Goal: Transaction & Acquisition: Purchase product/service

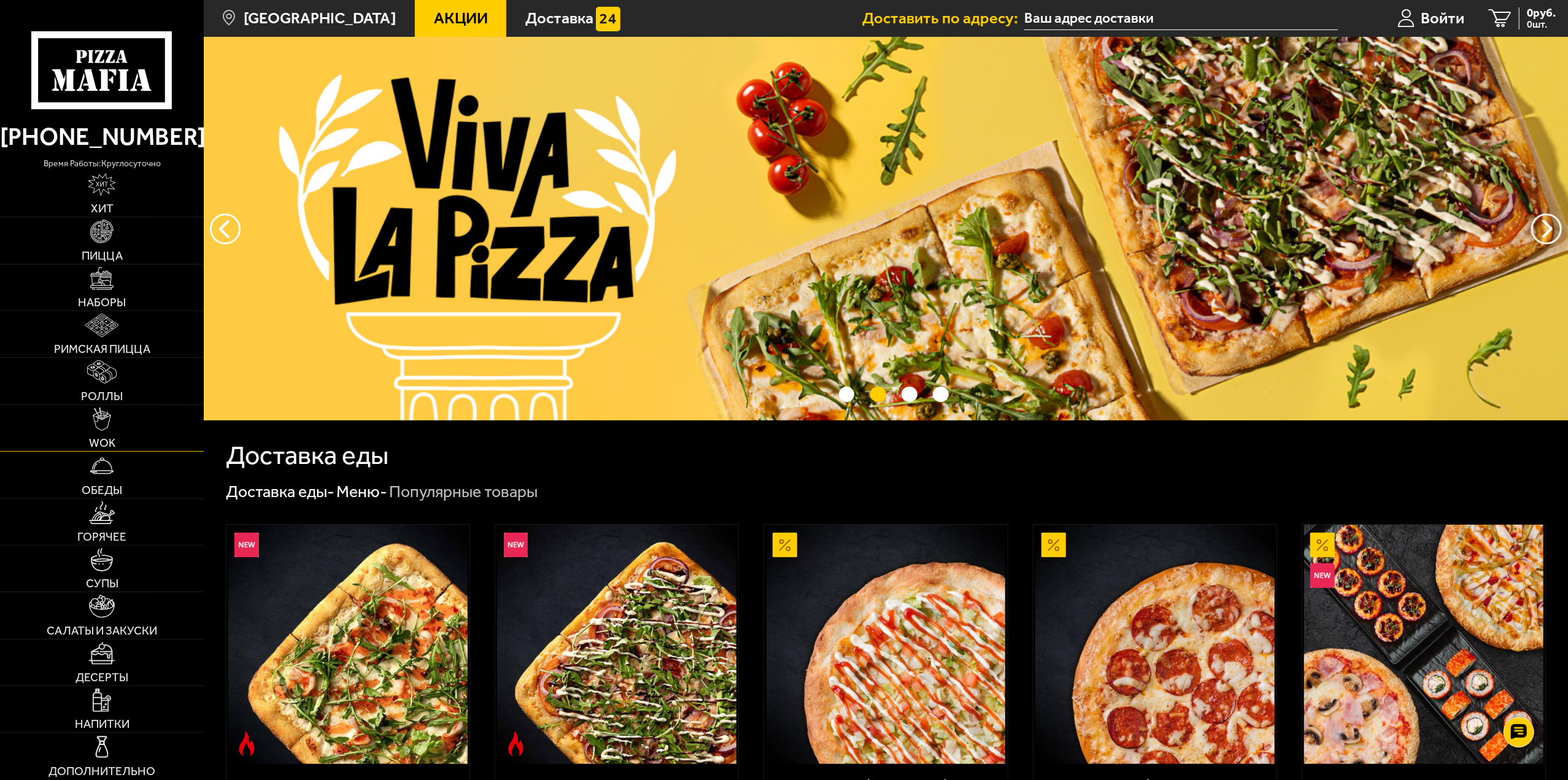
click at [106, 423] on img at bounding box center [102, 419] width 18 height 23
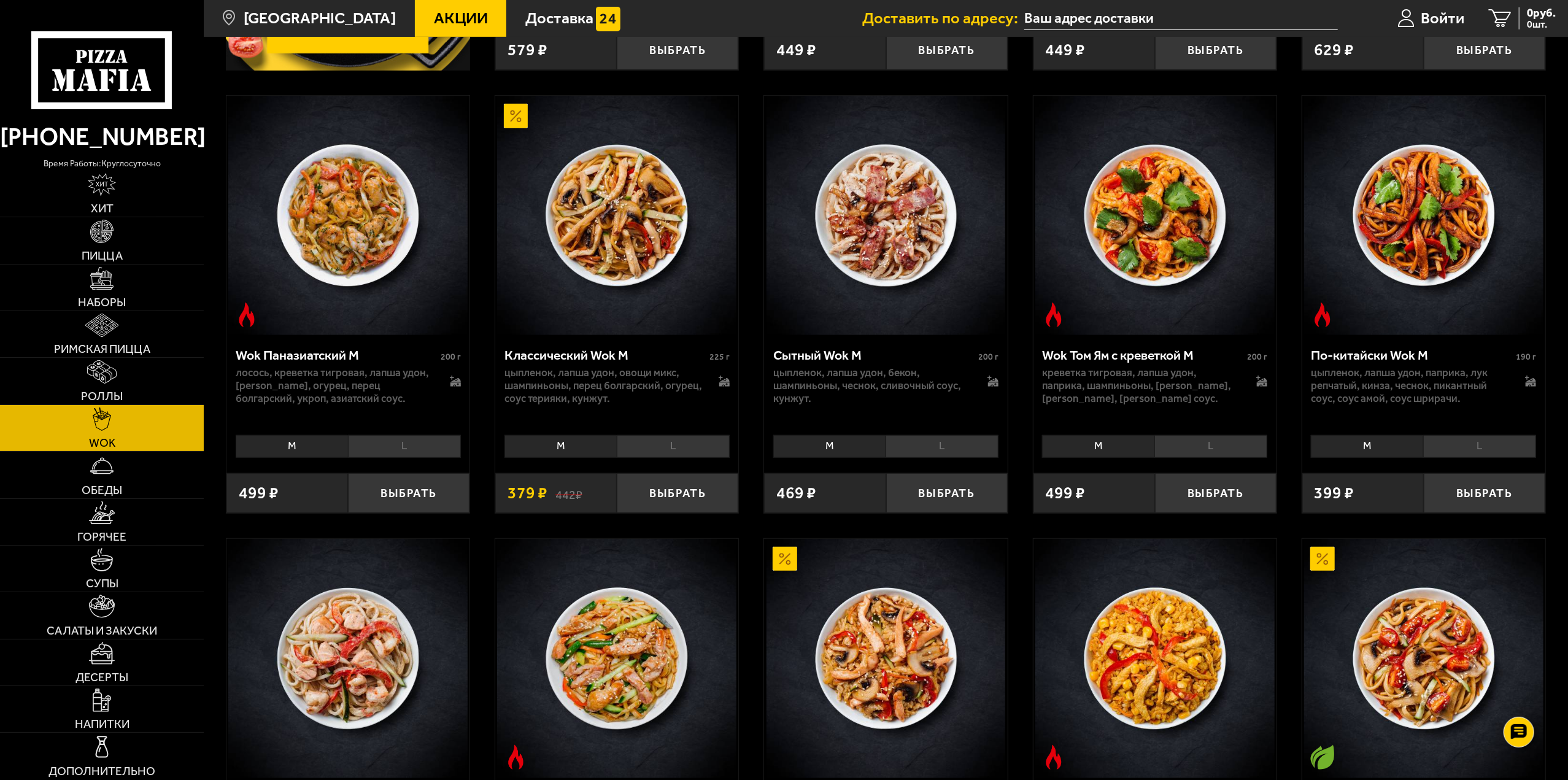
scroll to position [429, 0]
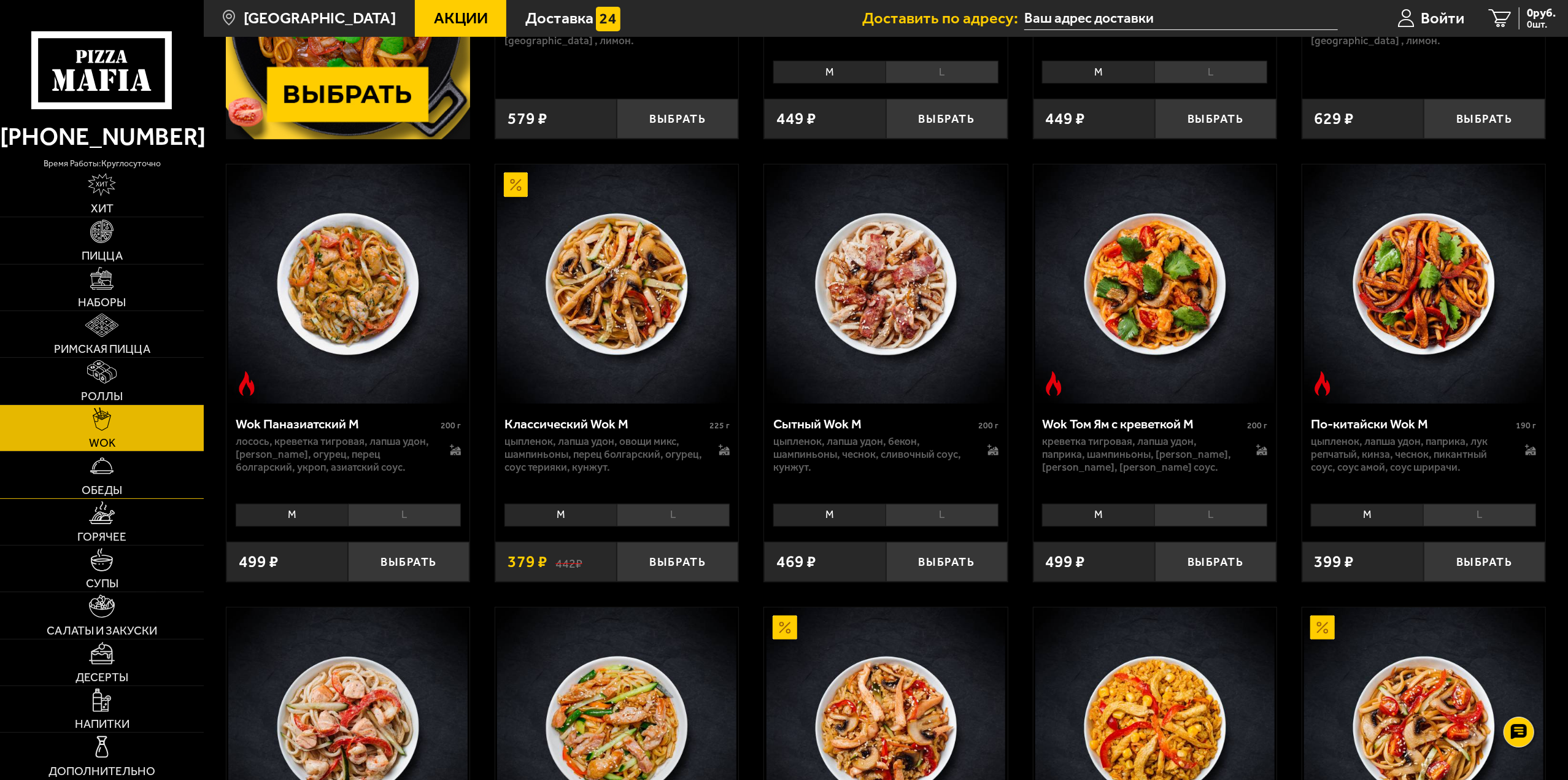
click at [124, 477] on link "Обеды" at bounding box center [102, 474] width 204 height 46
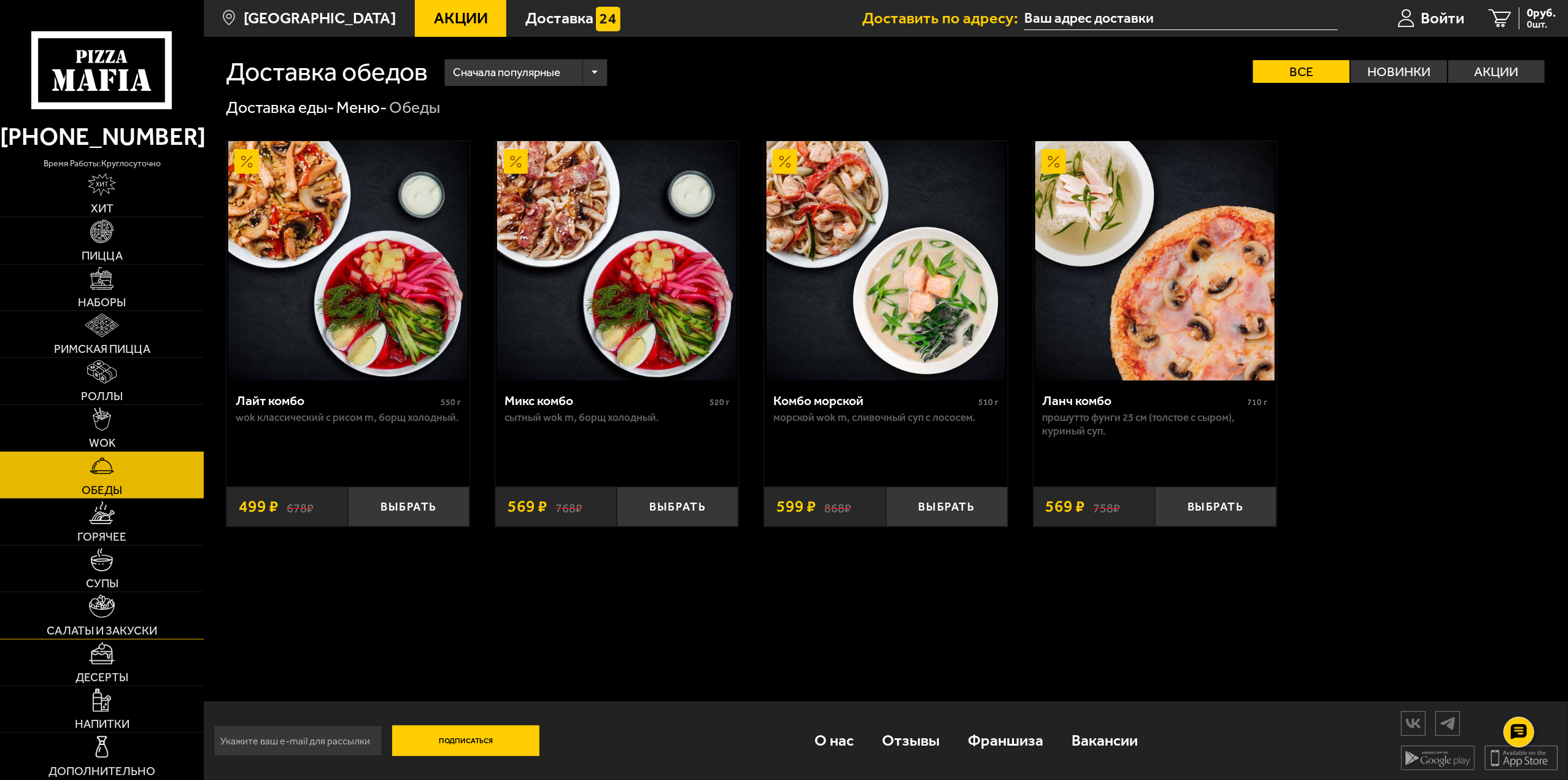
click at [112, 626] on span "Салаты и закуски" at bounding box center [102, 630] width 111 height 11
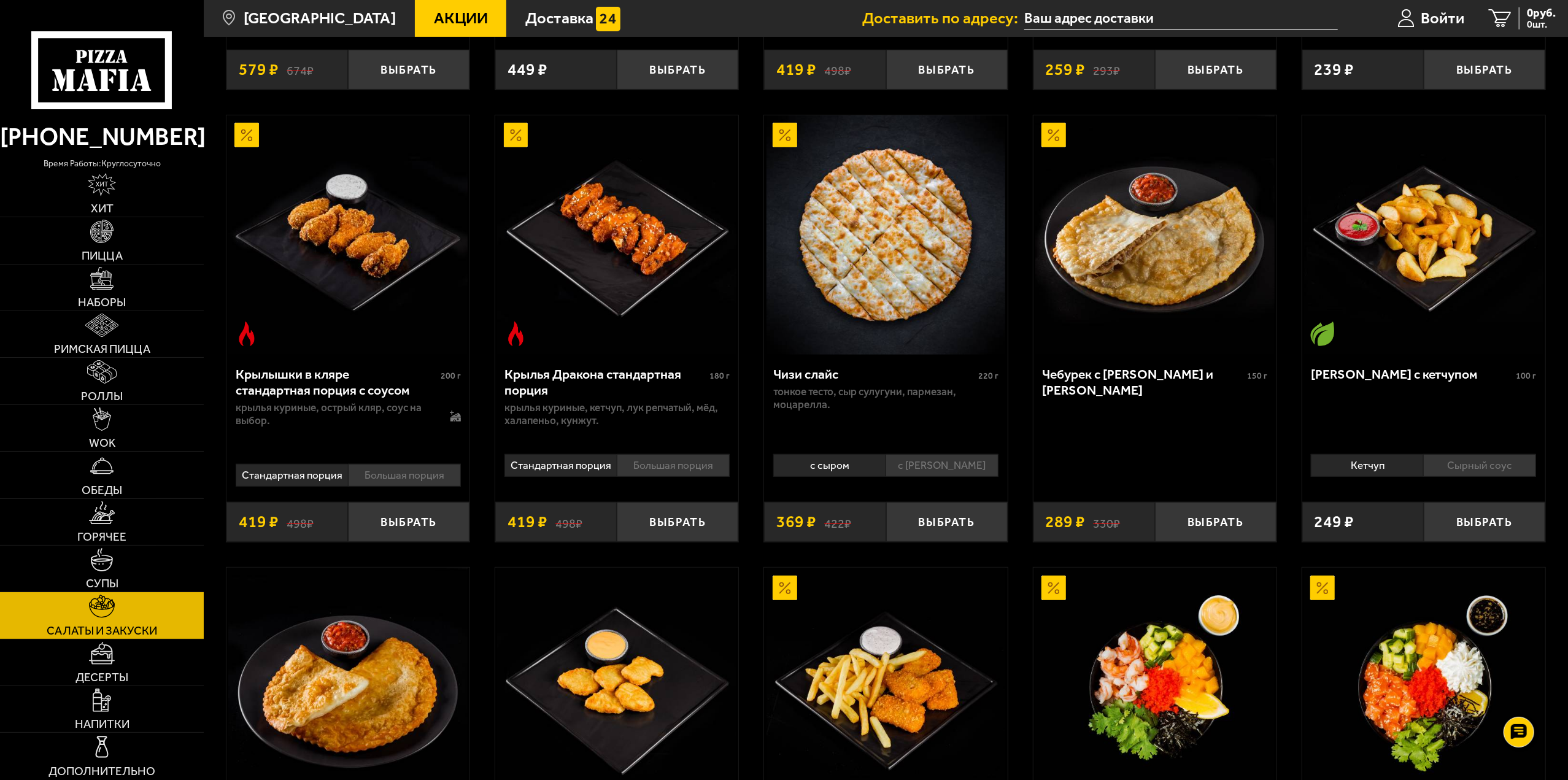
scroll to position [429, 0]
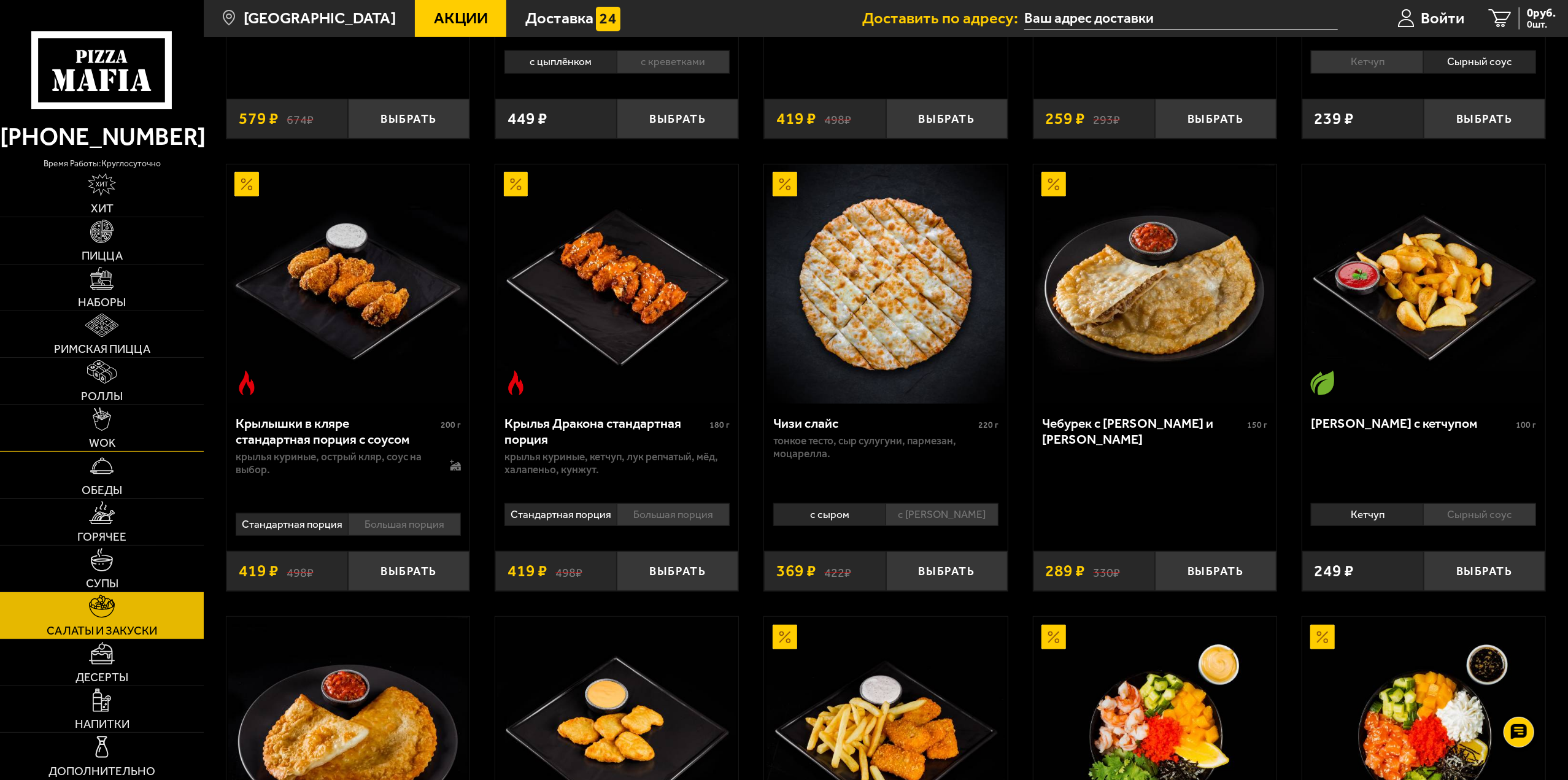
click at [123, 428] on link "WOK" at bounding box center [102, 428] width 204 height 46
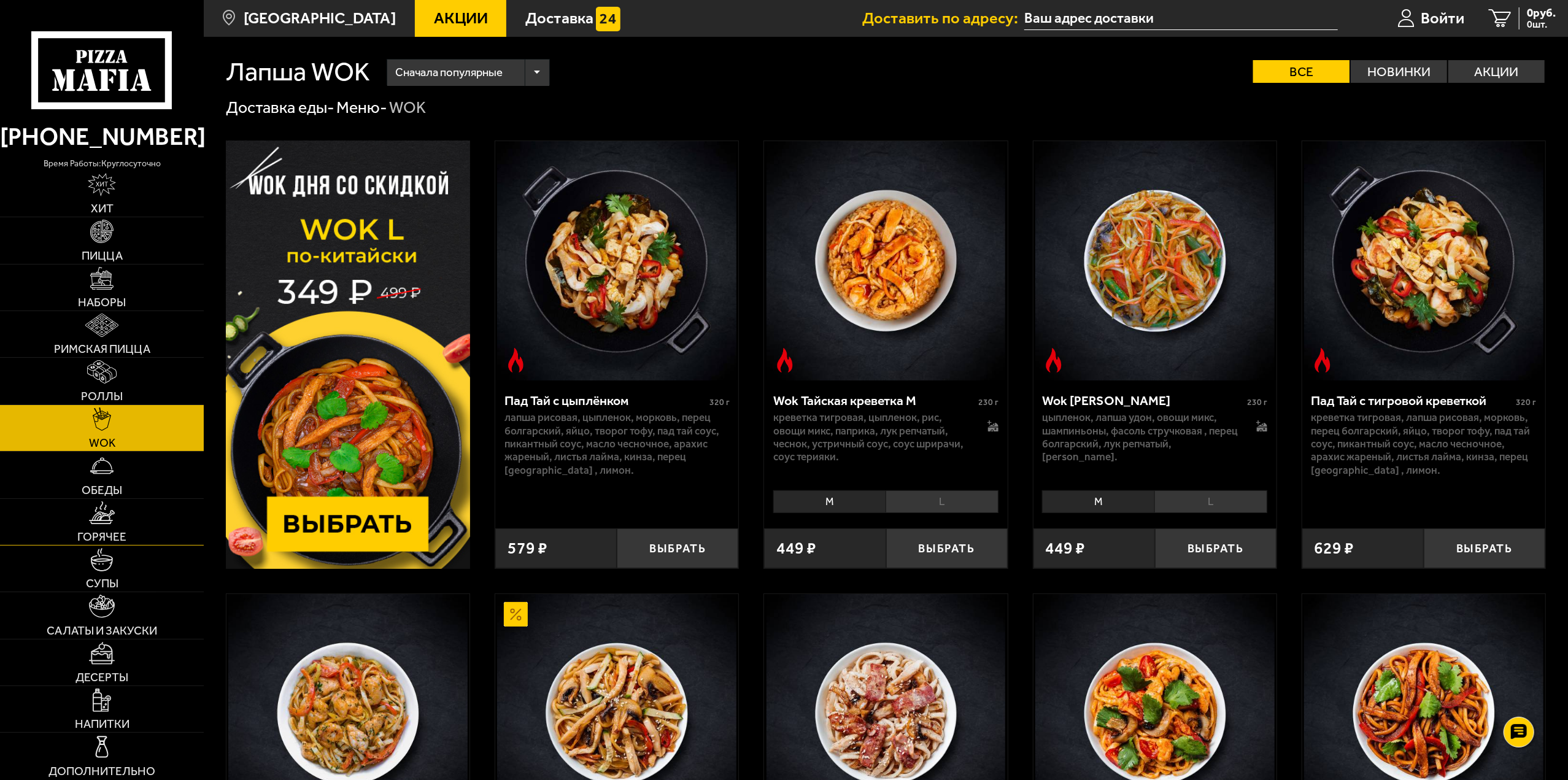
click at [121, 523] on link "Горячее" at bounding box center [102, 522] width 204 height 46
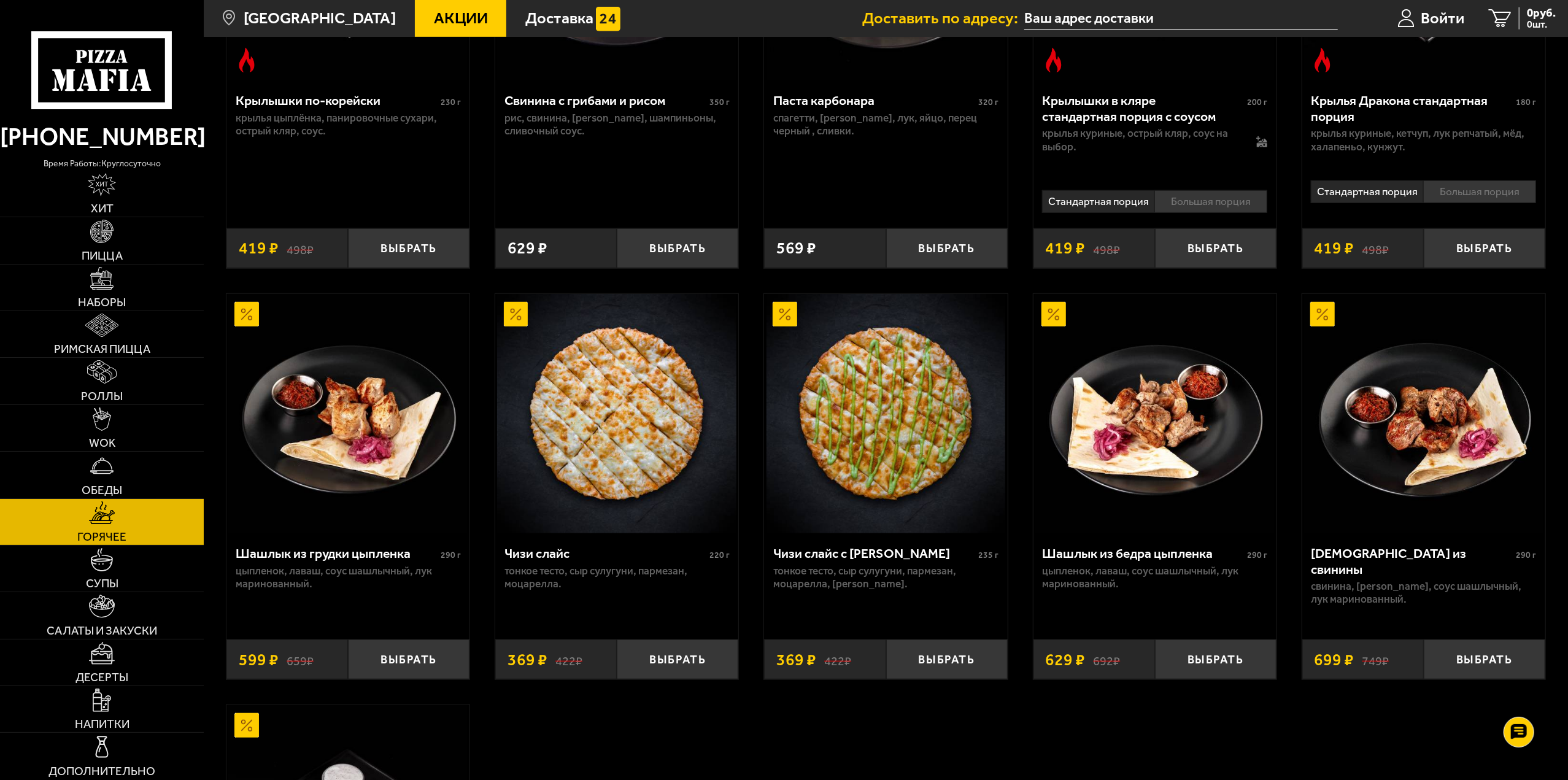
scroll to position [736, 0]
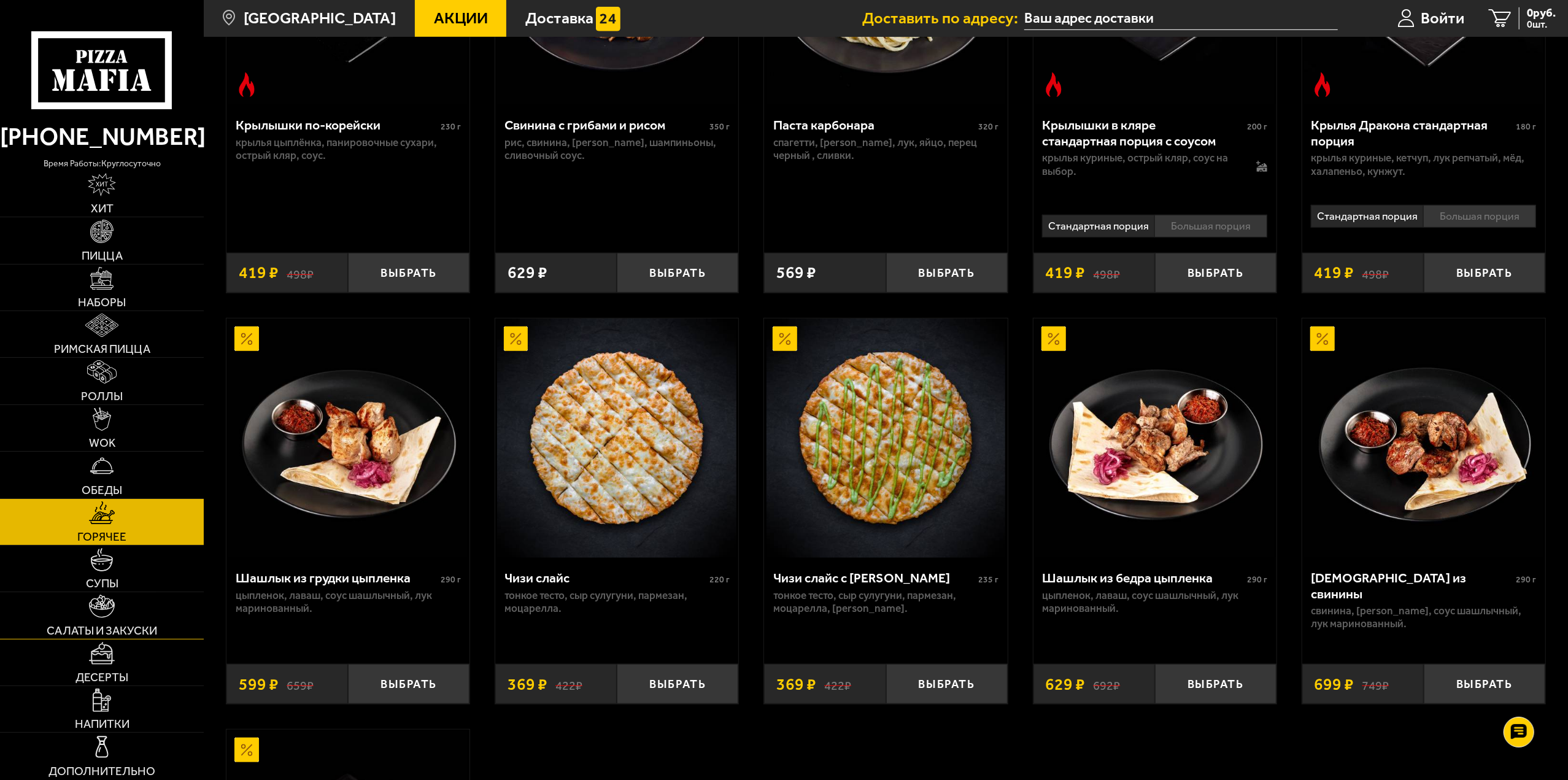
click at [108, 621] on link "Салаты и закуски" at bounding box center [102, 615] width 204 height 46
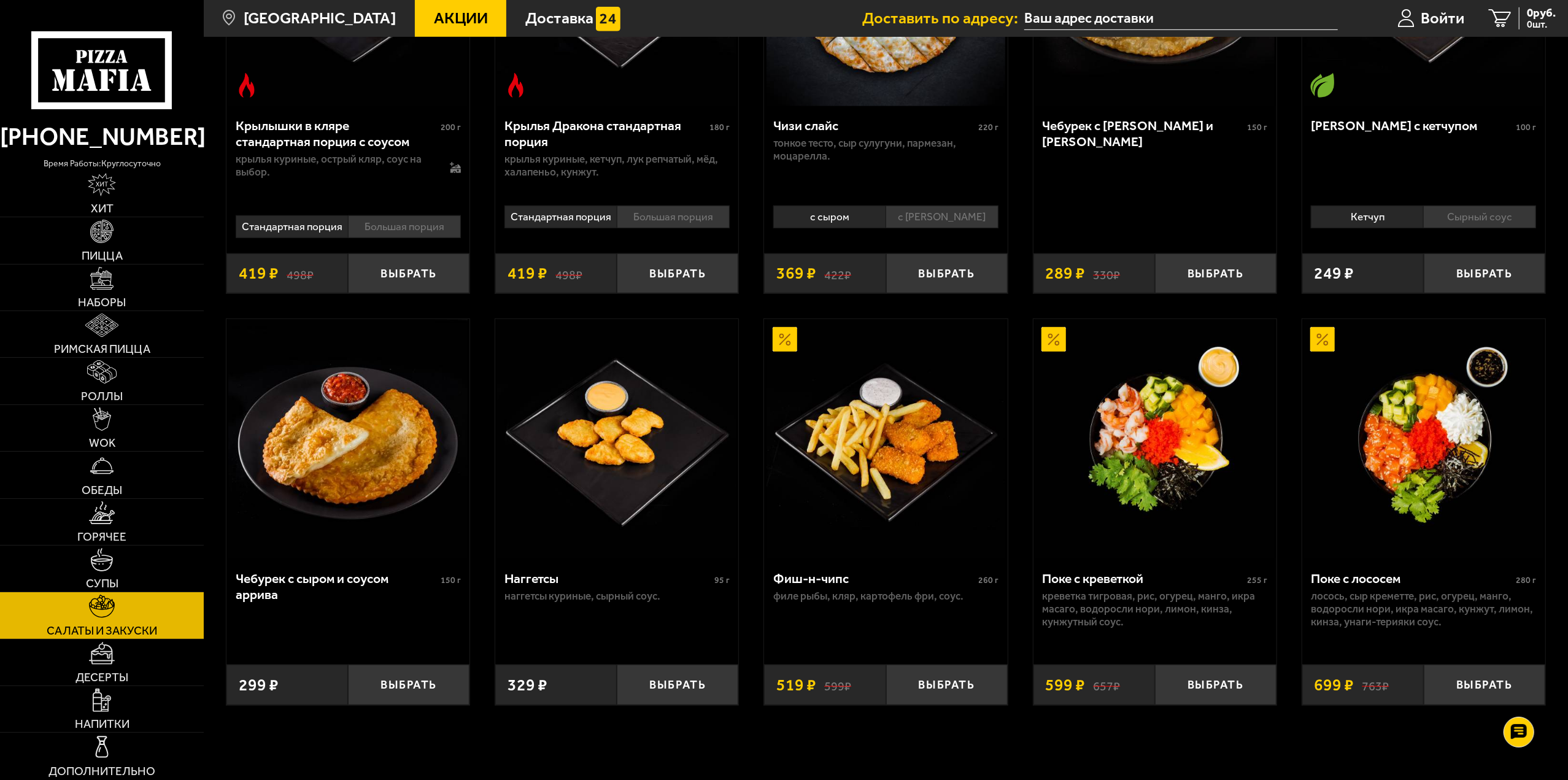
scroll to position [736, 0]
